Goal: Task Accomplishment & Management: Use online tool/utility

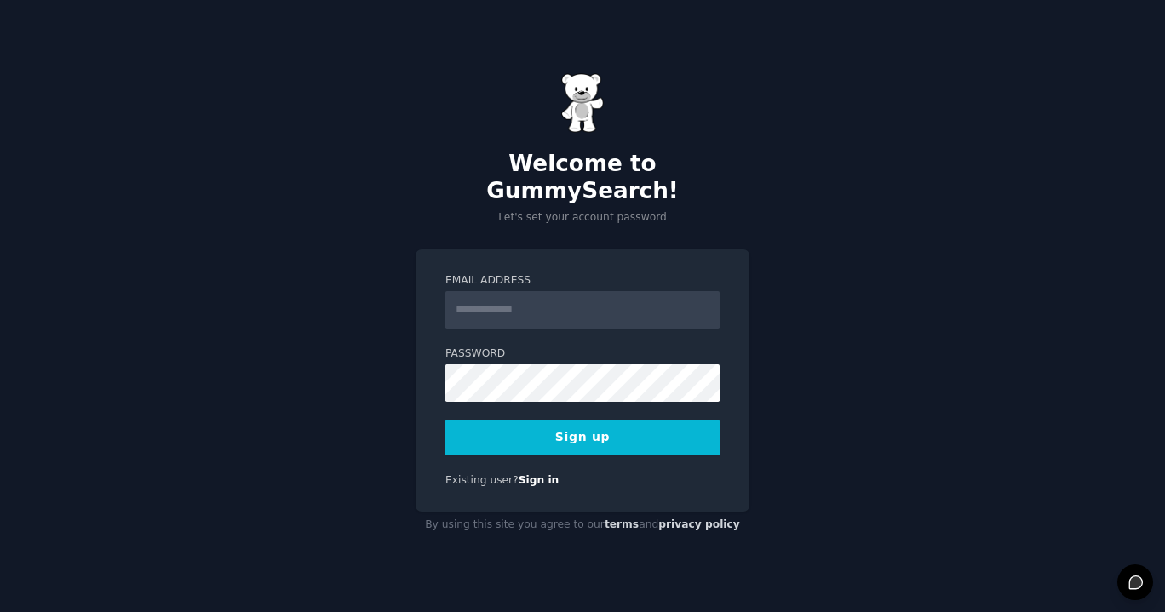
click at [512, 299] on input "Email Address" at bounding box center [582, 309] width 274 height 37
type input "**********"
click at [261, 338] on div "**********" at bounding box center [582, 306] width 1165 height 612
click at [773, 436] on div "**********" at bounding box center [582, 306] width 1165 height 612
click at [580, 423] on button "Sign up" at bounding box center [582, 438] width 274 height 36
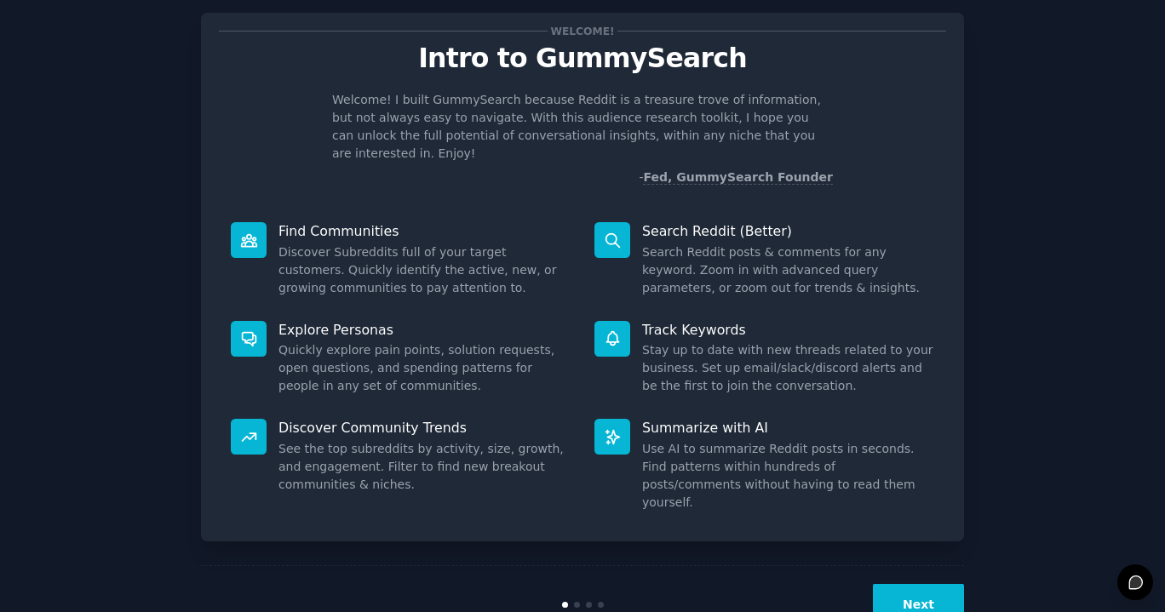
scroll to position [54, 0]
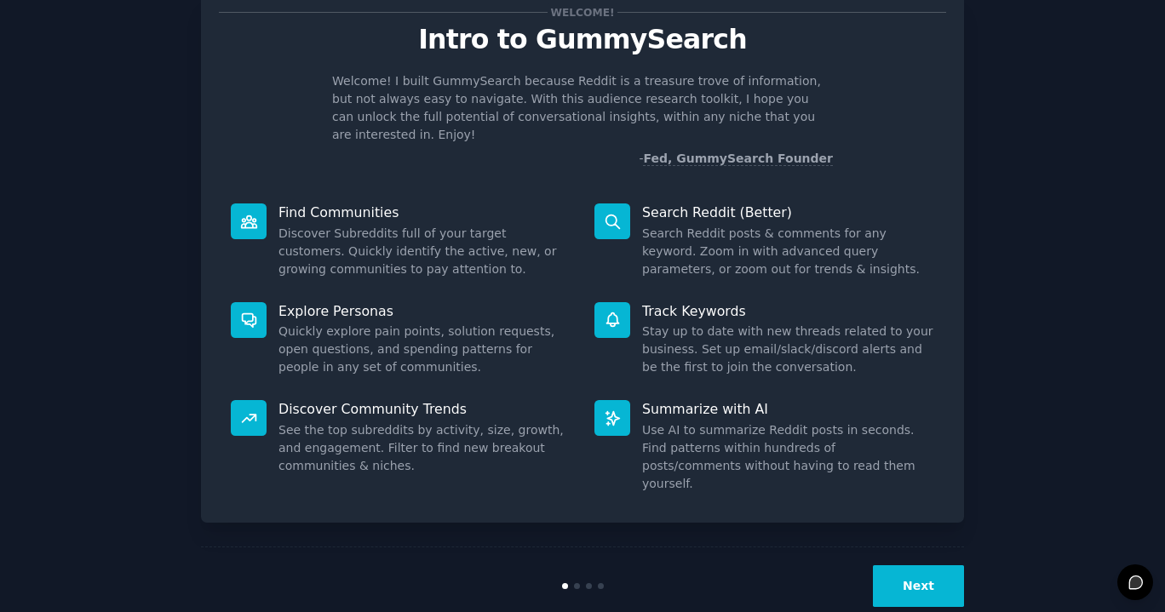
click at [903, 566] on button "Next" at bounding box center [918, 587] width 91 height 42
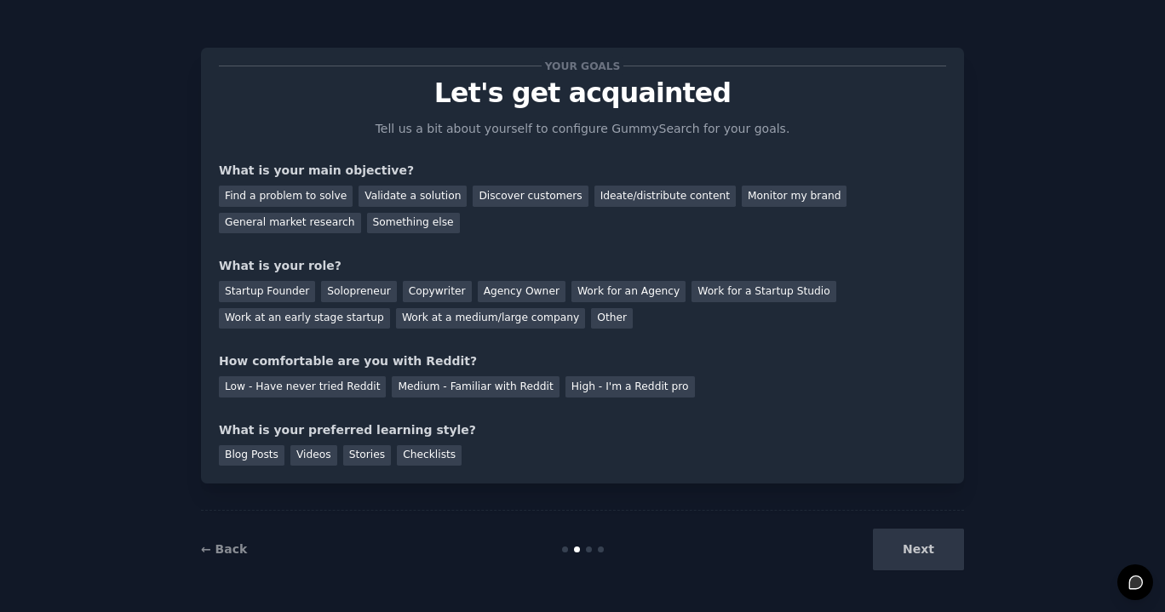
click at [913, 560] on div "Next" at bounding box center [836, 550] width 255 height 42
click at [299, 199] on div "Find a problem to solve" at bounding box center [286, 196] width 134 height 21
click at [386, 194] on div "Validate a solution" at bounding box center [413, 196] width 108 height 21
click at [510, 195] on div "Discover customers" at bounding box center [530, 196] width 115 height 21
click at [354, 295] on div "Solopreneur" at bounding box center [358, 291] width 75 height 21
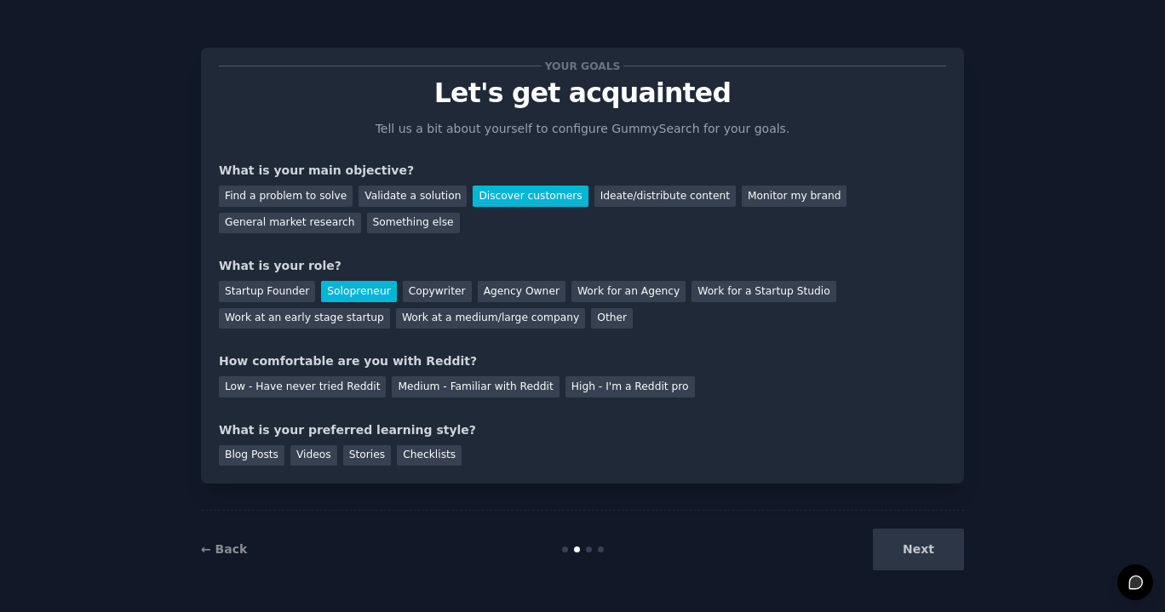
click at [470, 390] on div "Medium - Familiar with Reddit" at bounding box center [475, 386] width 167 height 21
click at [308, 456] on div "Videos" at bounding box center [313, 455] width 47 height 21
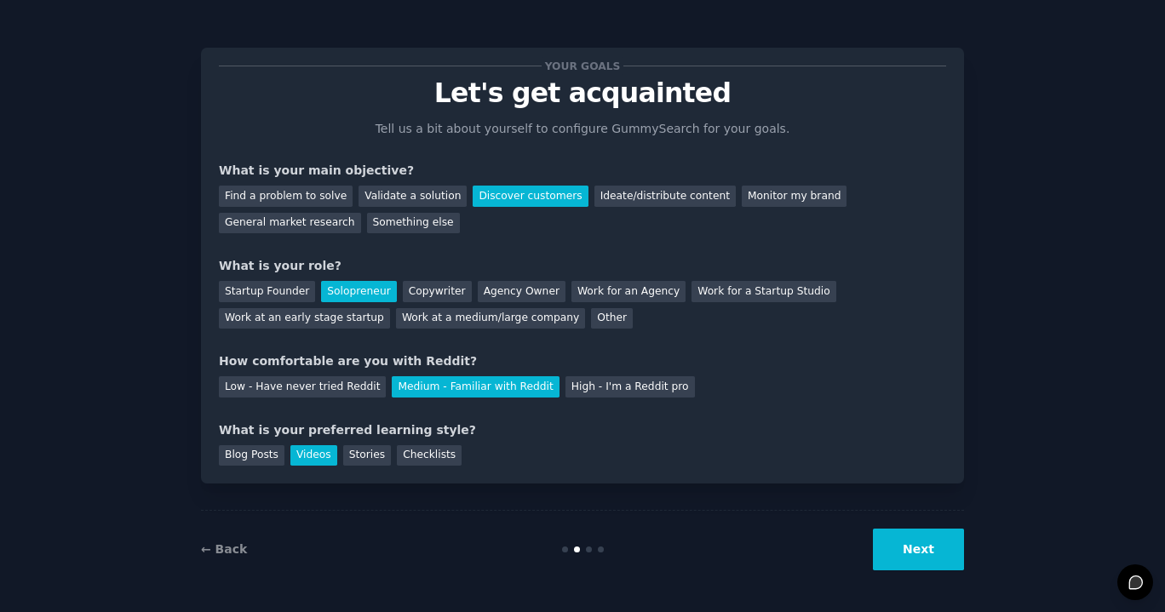
click at [920, 541] on button "Next" at bounding box center [918, 550] width 91 height 42
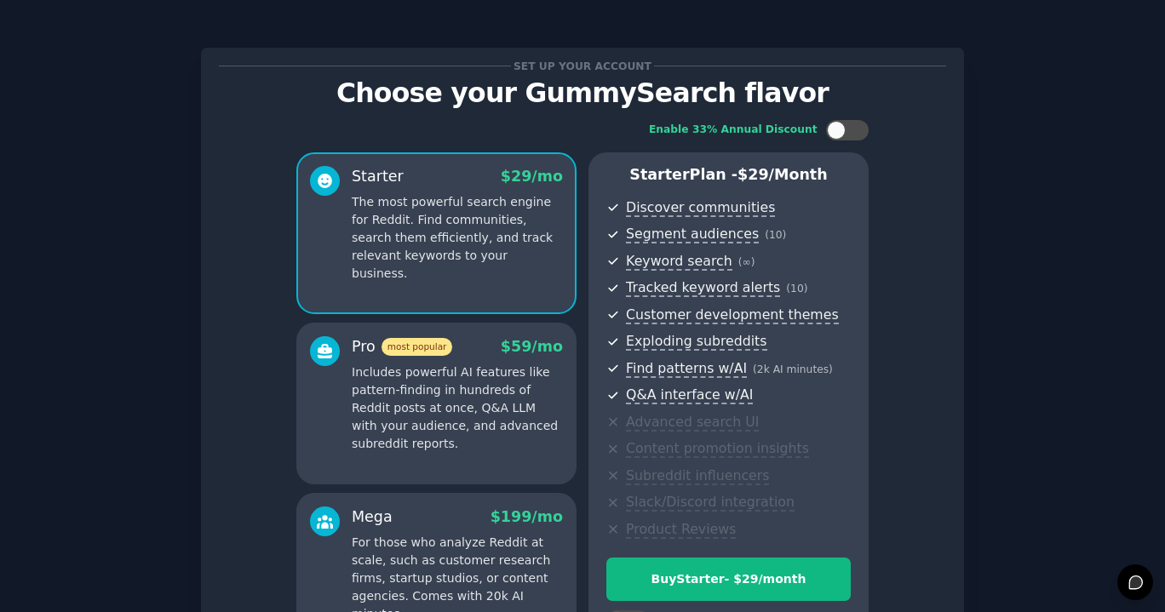
scroll to position [85, 0]
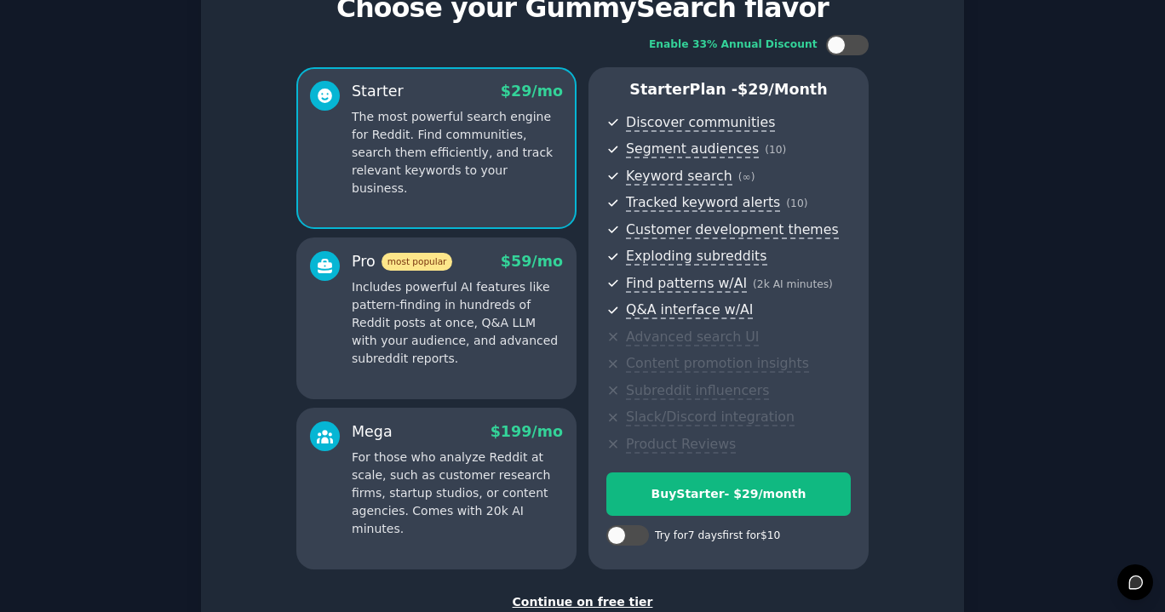
click at [413, 371] on div "Pro most popular $ 59 /mo Includes powerful AI features like pattern-finding in…" at bounding box center [436, 319] width 280 height 162
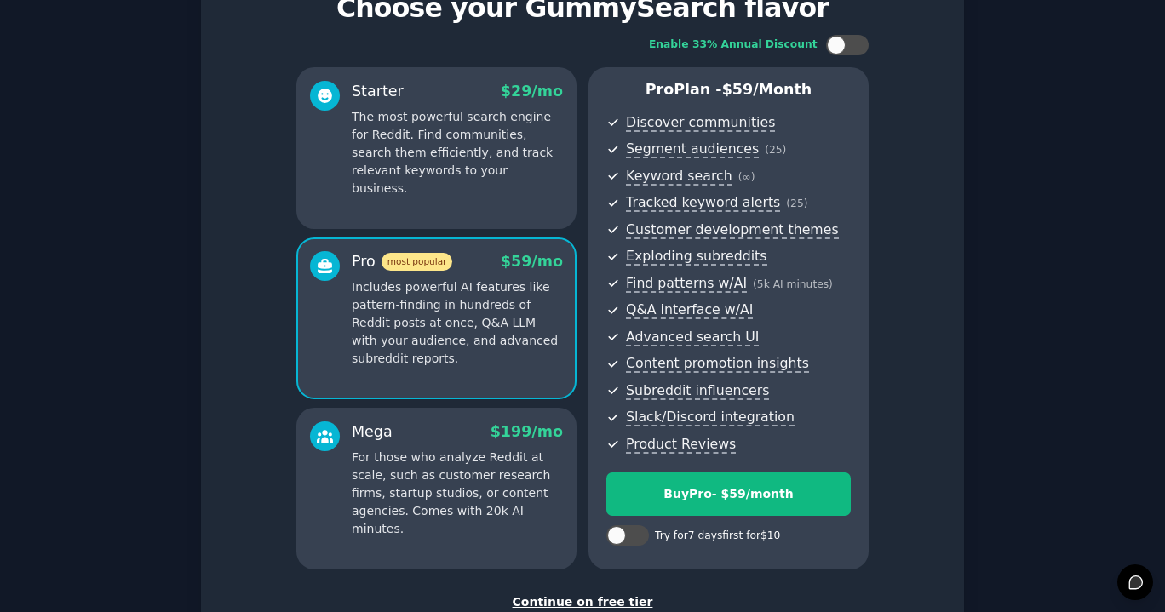
click at [427, 459] on p "For those who analyze Reddit at scale, such as customer research firms, startup…" at bounding box center [457, 493] width 211 height 89
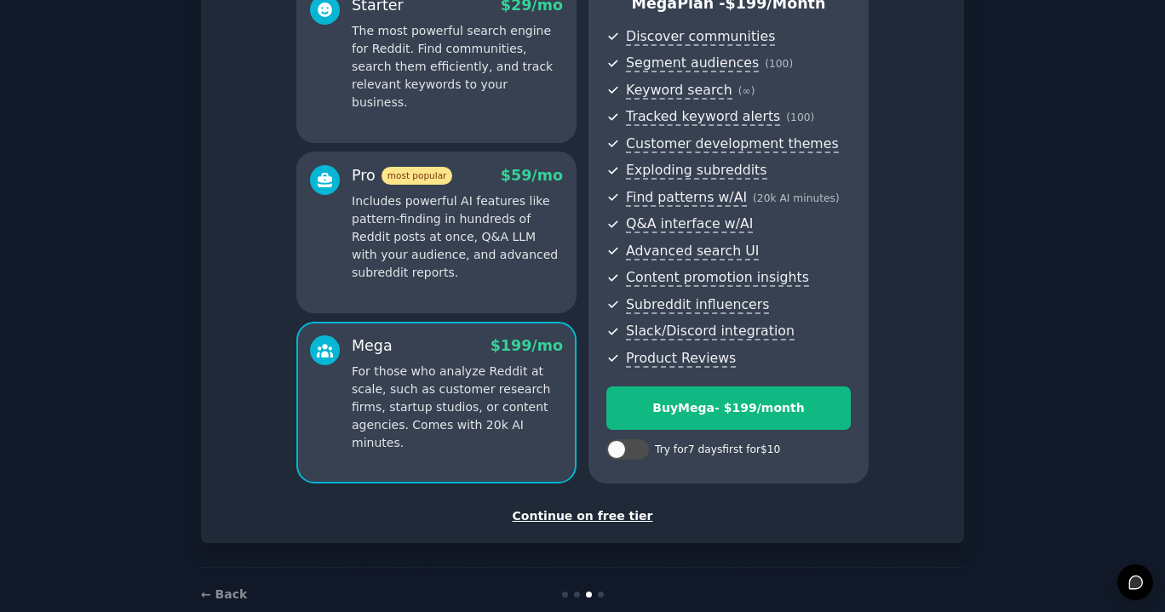
scroll to position [204, 0]
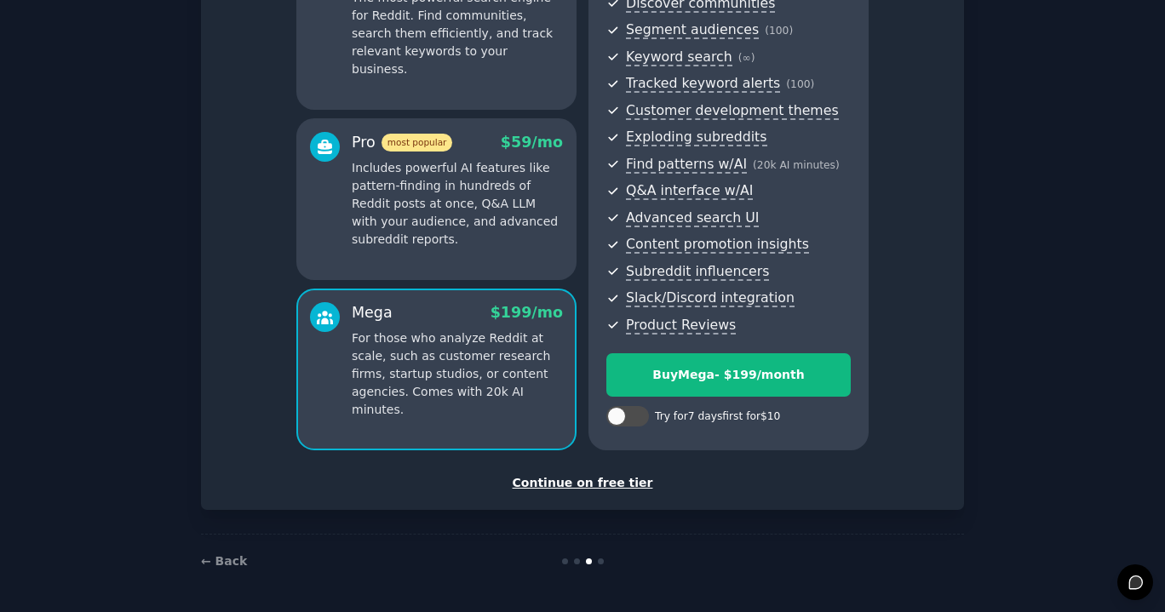
click at [586, 481] on div "Continue on free tier" at bounding box center [582, 483] width 727 height 18
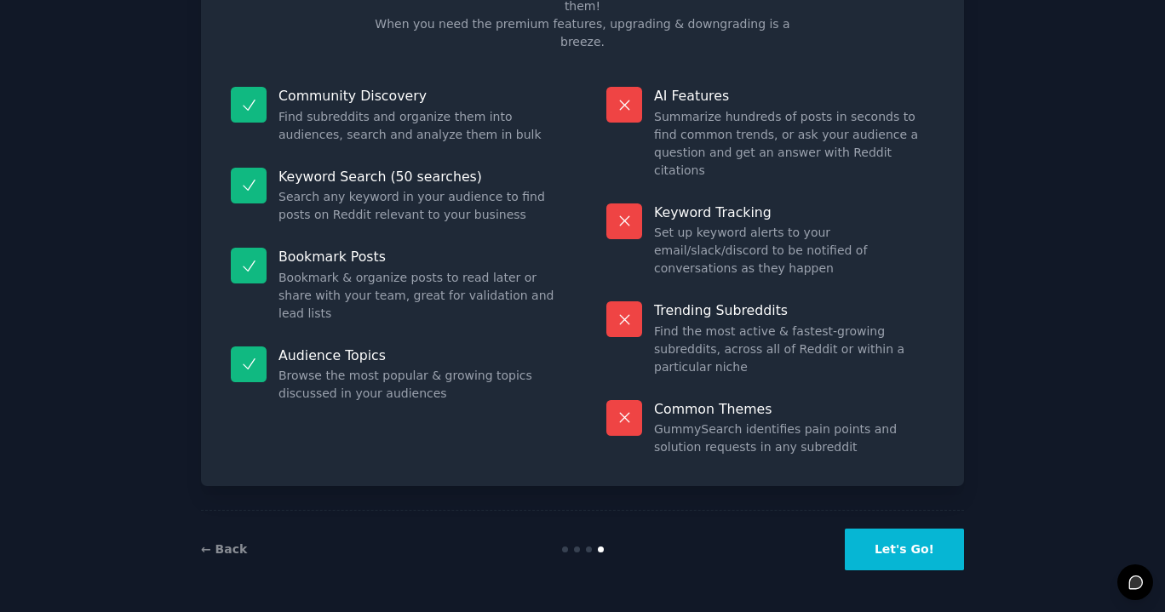
scroll to position [51, 0]
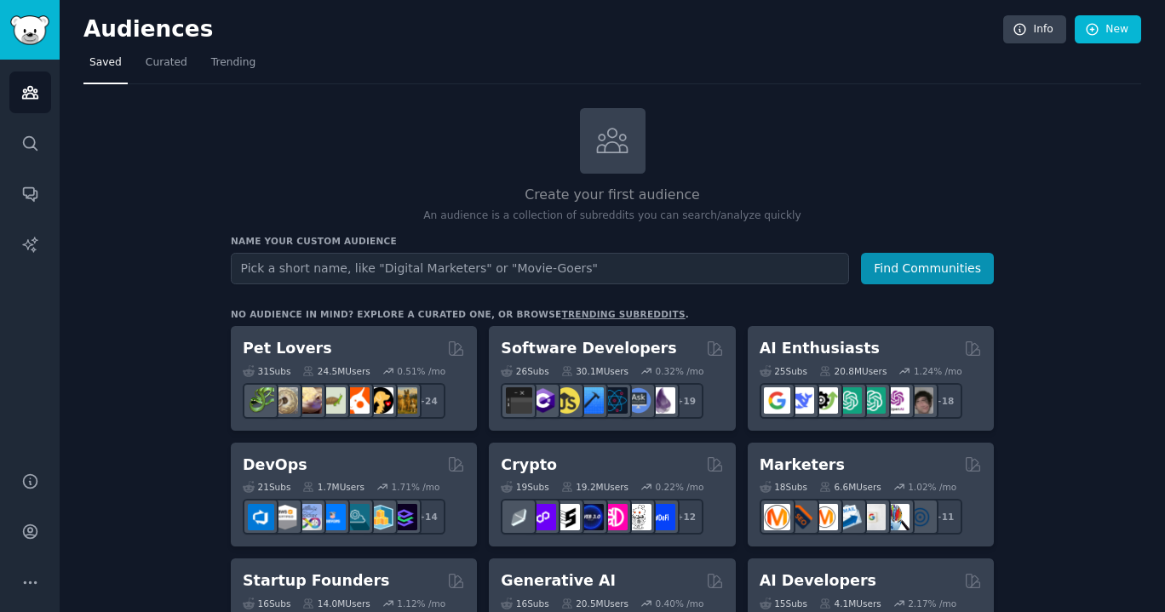
click at [262, 265] on input "text" at bounding box center [540, 269] width 618 height 32
type input "l"
type input "NLP"
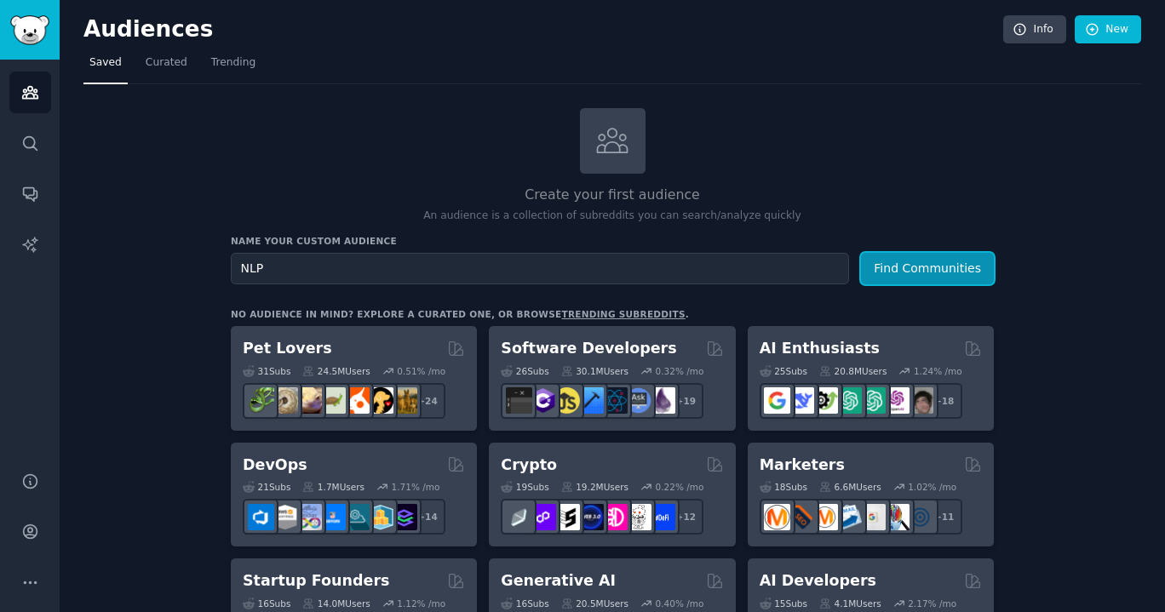
click at [921, 267] on button "Find Communities" at bounding box center [927, 269] width 133 height 32
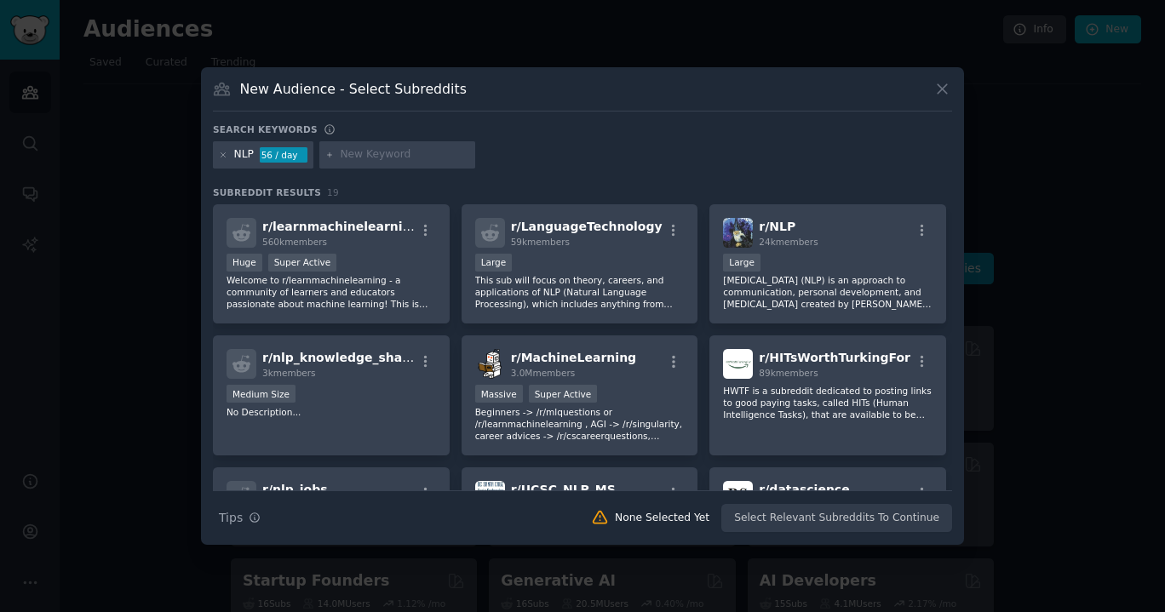
click at [837, 276] on p "Neuro-Linguistic Programming (NLP) is an approach to communication, personal de…" at bounding box center [828, 292] width 210 height 36
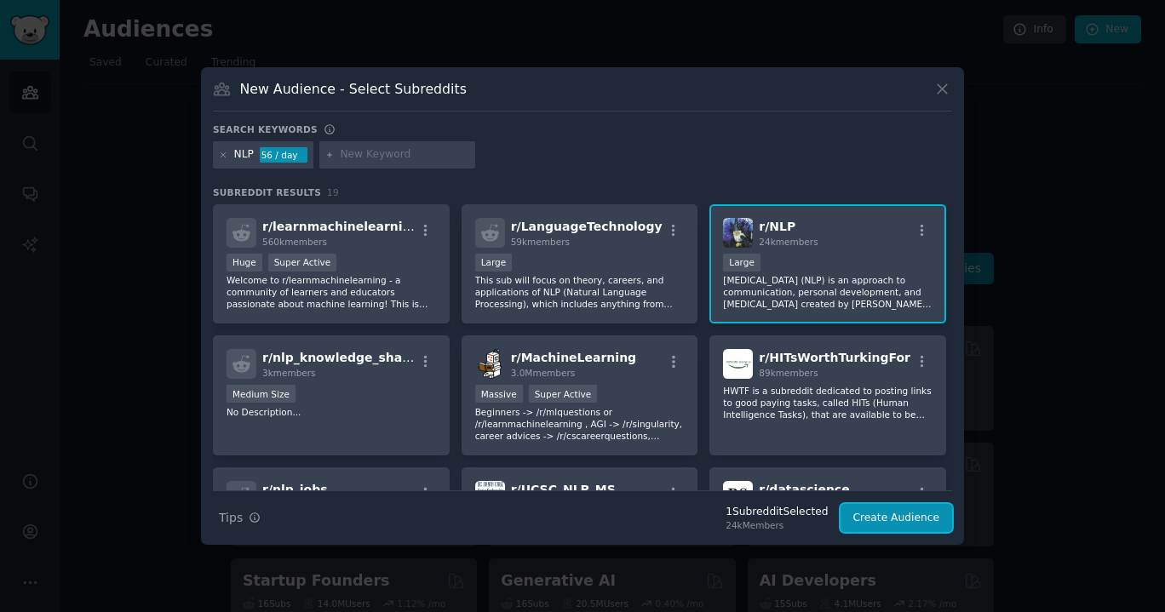
click at [900, 517] on button "Create Audience" at bounding box center [897, 518] width 112 height 29
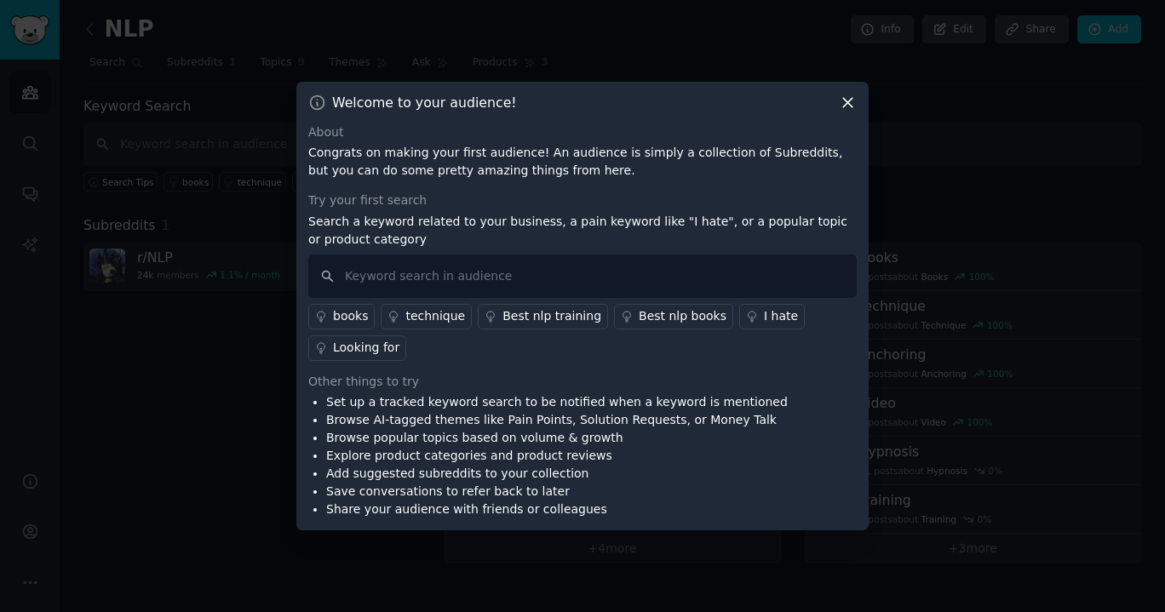
click at [850, 99] on icon at bounding box center [848, 103] width 18 height 18
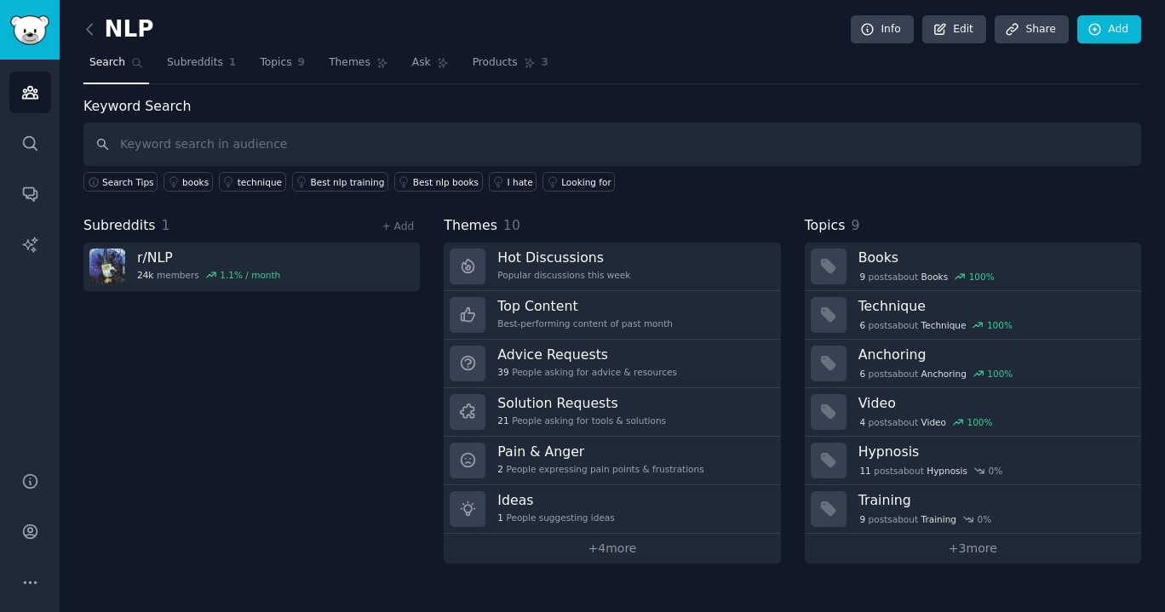
click at [86, 34] on icon at bounding box center [90, 29] width 18 height 18
